Goal: Task Accomplishment & Management: Manage account settings

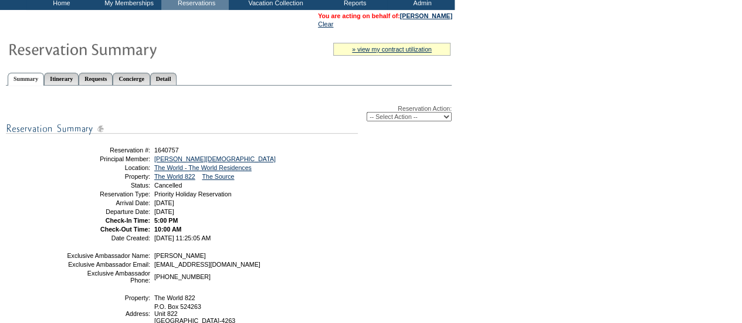
scroll to position [72, 0]
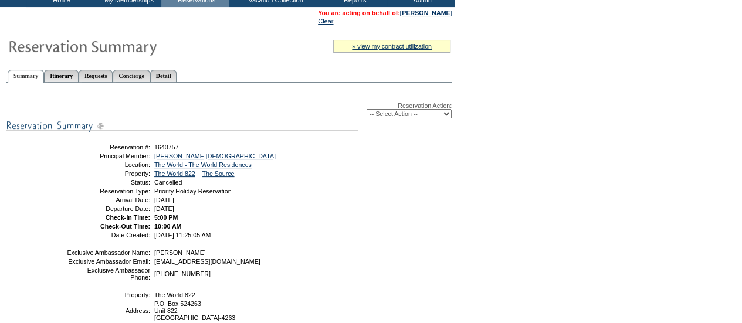
click at [438, 114] on select "-- Select Action -- Modify Reservation Dates Modify Reservation Cost Modify Occ…" at bounding box center [409, 113] width 85 height 9
select select "ChangeCost"
click at [367, 110] on select "-- Select Action -- Modify Reservation Dates Modify Reservation Cost Modify Occ…" at bounding box center [409, 113] width 85 height 9
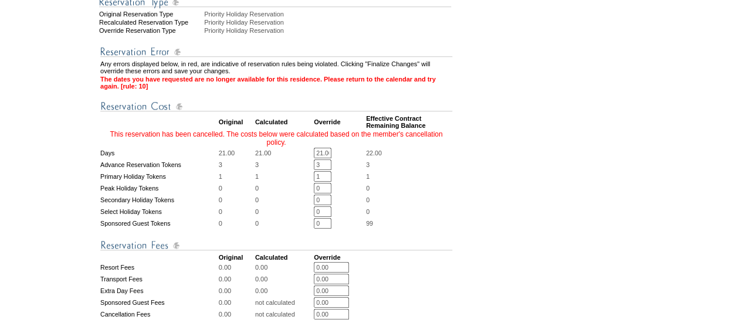
scroll to position [350, 0]
click at [318, 157] on input "21.00" at bounding box center [323, 152] width 18 height 11
type input "0"
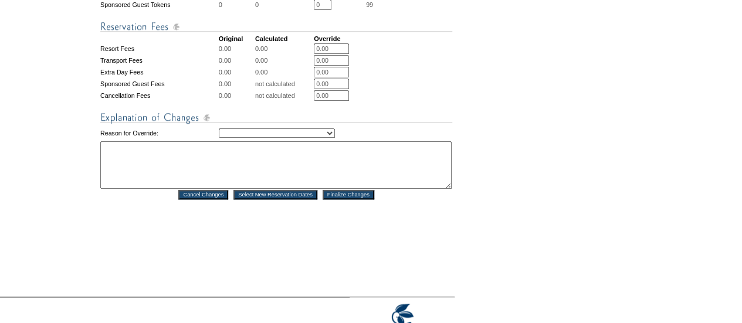
scroll to position [574, 0]
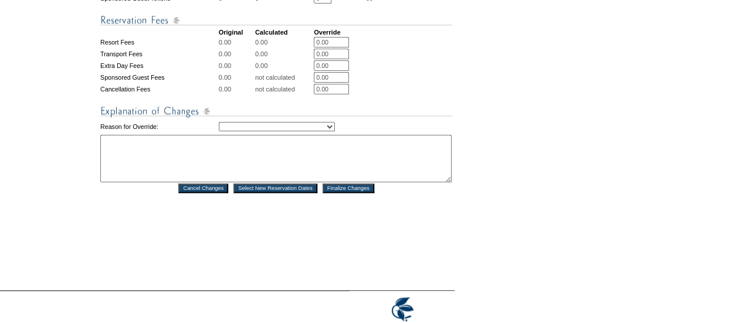
type input "0"
click at [335, 131] on select "Creating Continuous Stay Days Rebooked After Cancellation Editing Occupant Expe…" at bounding box center [277, 126] width 116 height 9
select select "1042"
click at [219, 131] on select "Creating Continuous Stay Days Rebooked After Cancellation Editing Occupant Expe…" at bounding box center [277, 126] width 116 height 9
click at [194, 175] on textarea at bounding box center [275, 159] width 351 height 48
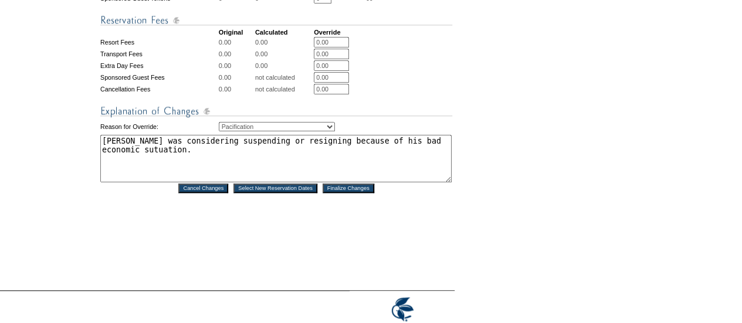
click at [165, 179] on textarea "[PERSON_NAME] was considering suspending or resigning because of his bad econom…" at bounding box center [275, 159] width 351 height 48
click at [198, 174] on textarea "[PERSON_NAME] was considering suspending or resigning because of his bad econom…" at bounding box center [275, 159] width 351 height 48
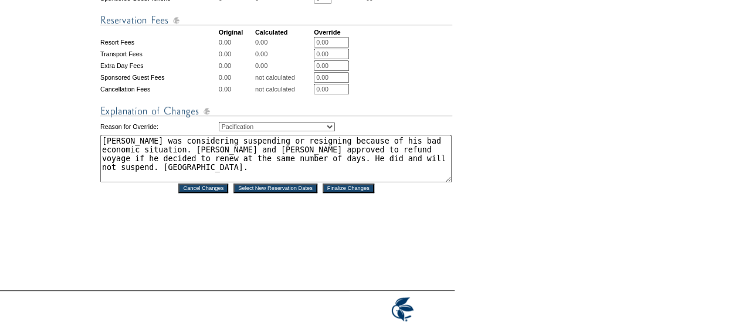
click at [320, 182] on textarea "[PERSON_NAME] was considering suspending or resigning because of his bad econom…" at bounding box center [275, 159] width 351 height 48
click at [324, 182] on textarea "[PERSON_NAME] was considering suspending or resigning because of his bad econom…" at bounding box center [275, 159] width 351 height 48
type textarea "[PERSON_NAME] was considering suspending or resigning because of his bad econom…"
click at [348, 193] on input "Finalize Changes" at bounding box center [349, 188] width 52 height 9
